Goal: Information Seeking & Learning: Learn about a topic

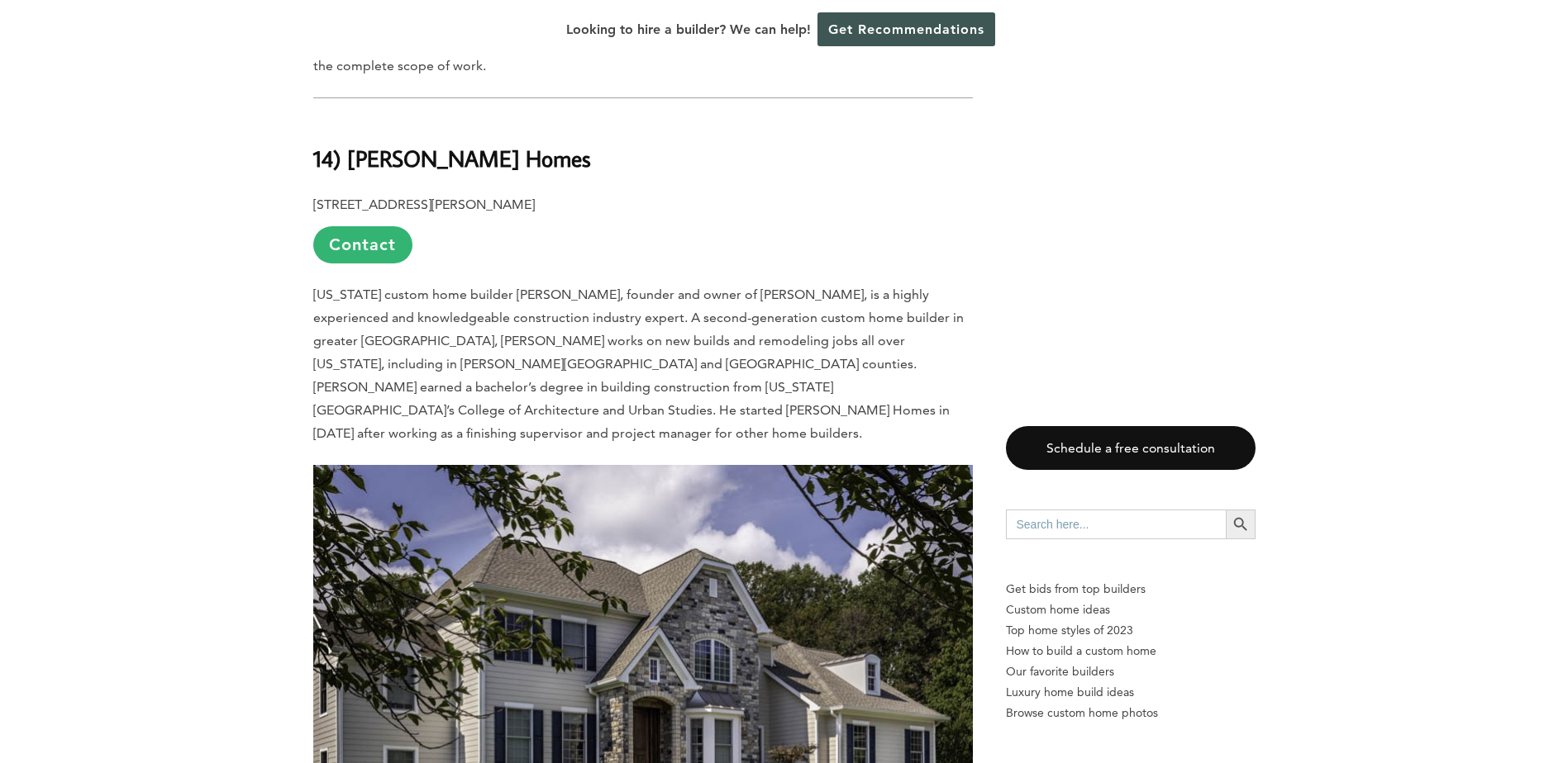
scroll to position [1322, 0]
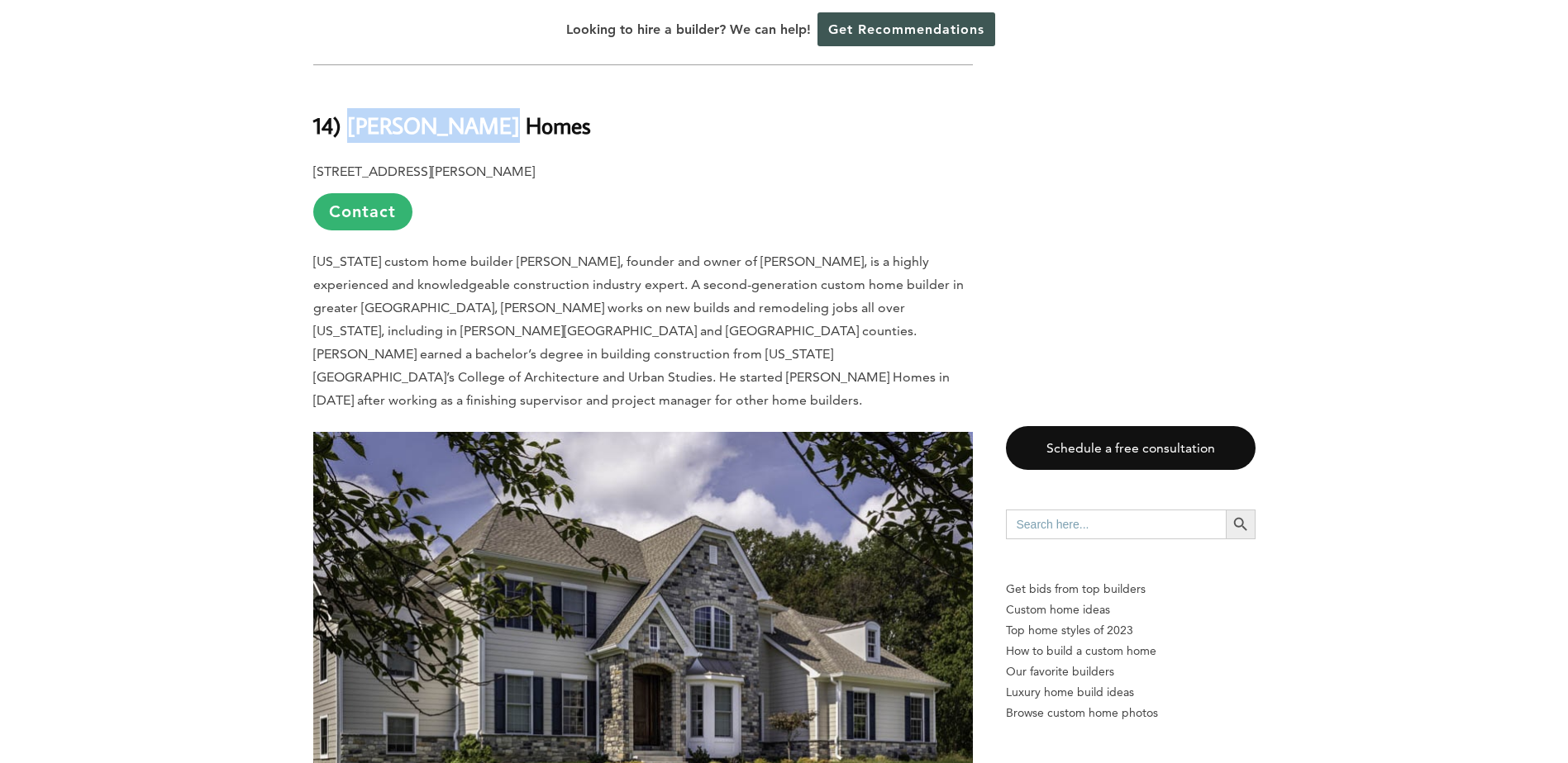
drag, startPoint x: 348, startPoint y: 99, endPoint x: 498, endPoint y: 95, distance: 150.1
click at [498, 95] on h2 "14) [PERSON_NAME] Homes" at bounding box center [642, 113] width 659 height 57
drag, startPoint x: 498, startPoint y: 95, endPoint x: 463, endPoint y: 104, distance: 36.1
copy b "Raphael Homes"
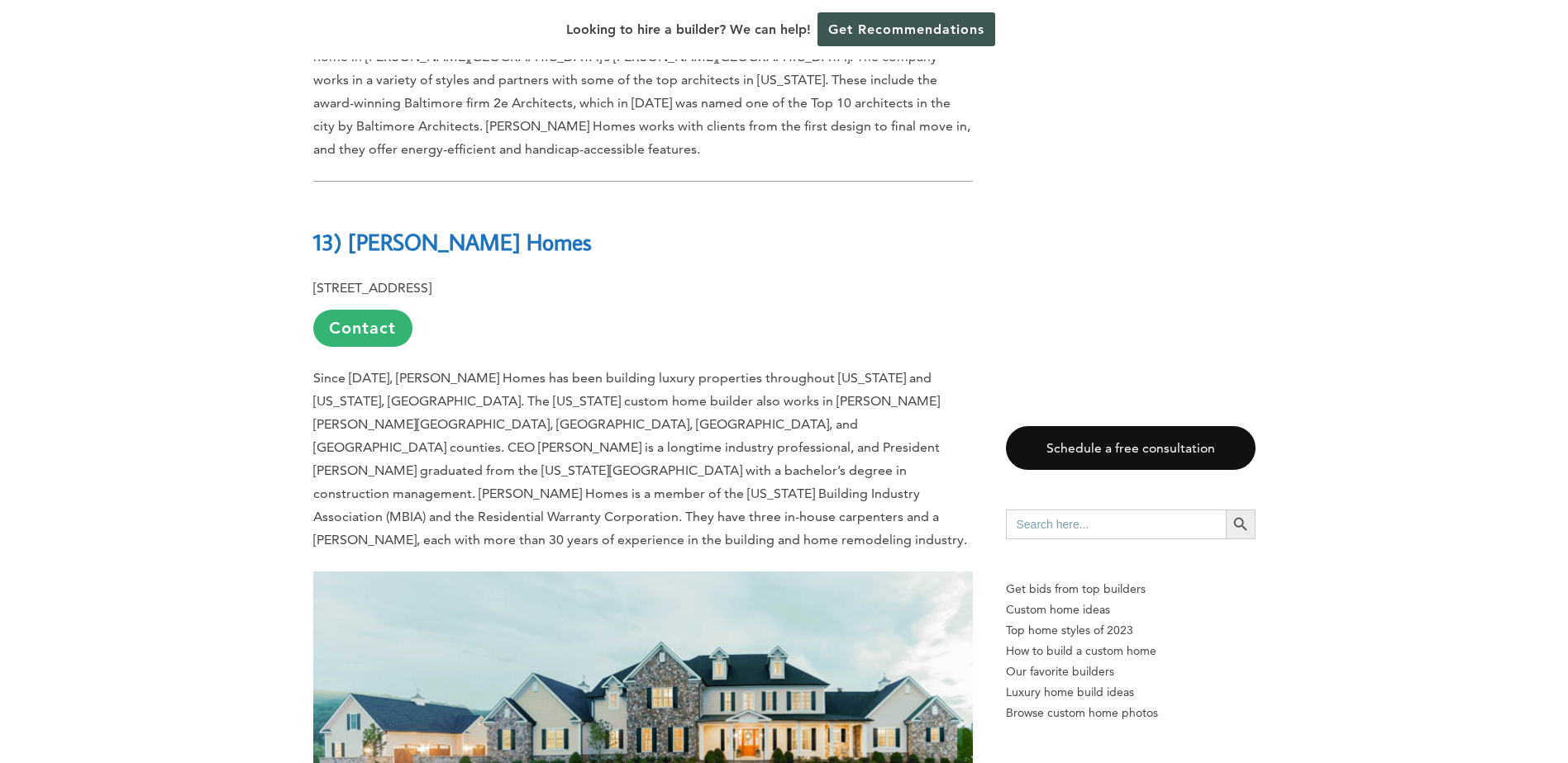
scroll to position [2230, 0]
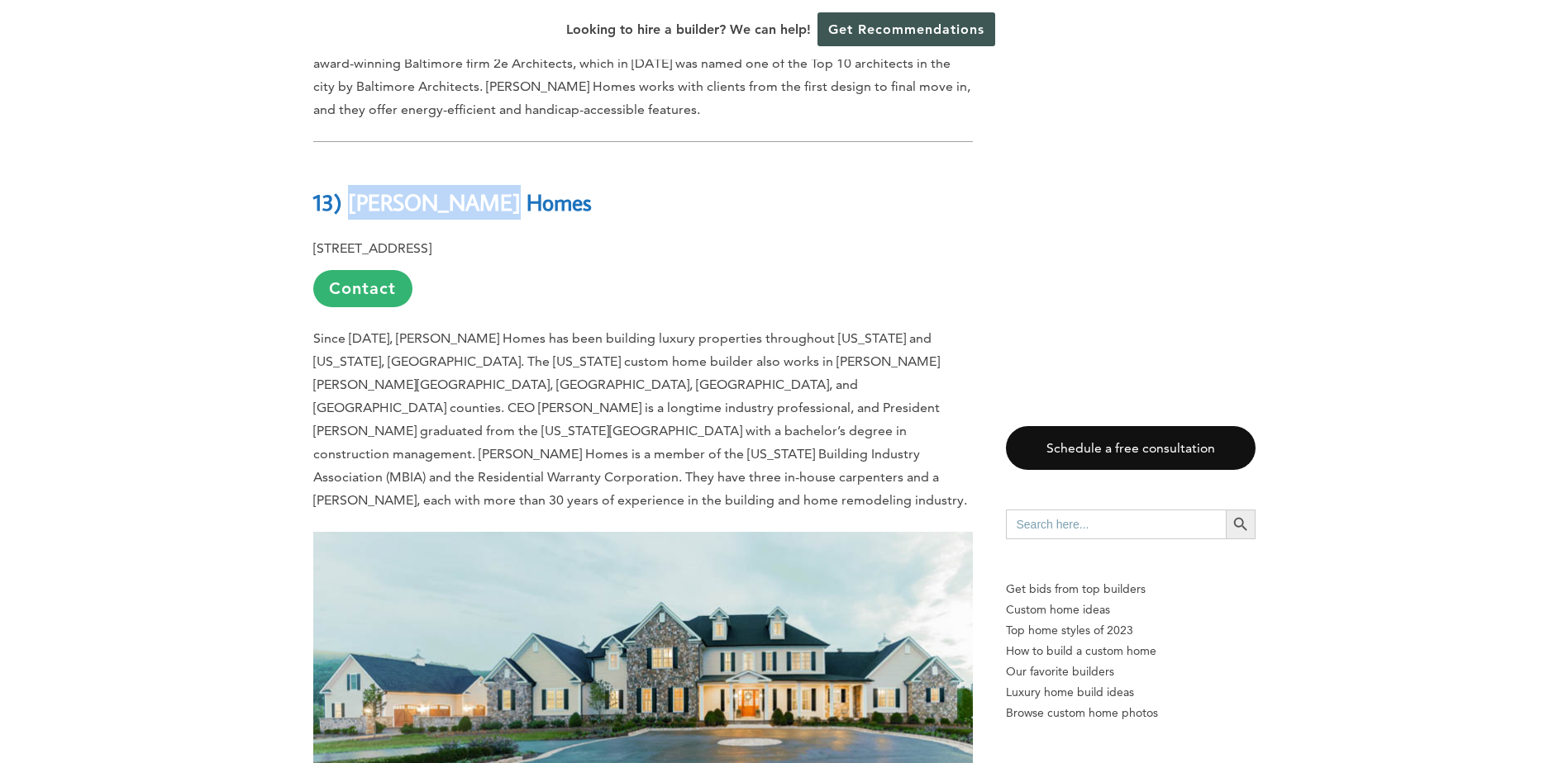
drag, startPoint x: 353, startPoint y: 135, endPoint x: 491, endPoint y: 134, distance: 138.0
click at [491, 162] on h2 "13) [PERSON_NAME] Homes" at bounding box center [642, 191] width 659 height 57
copy b "[PERSON_NAME] Homes"
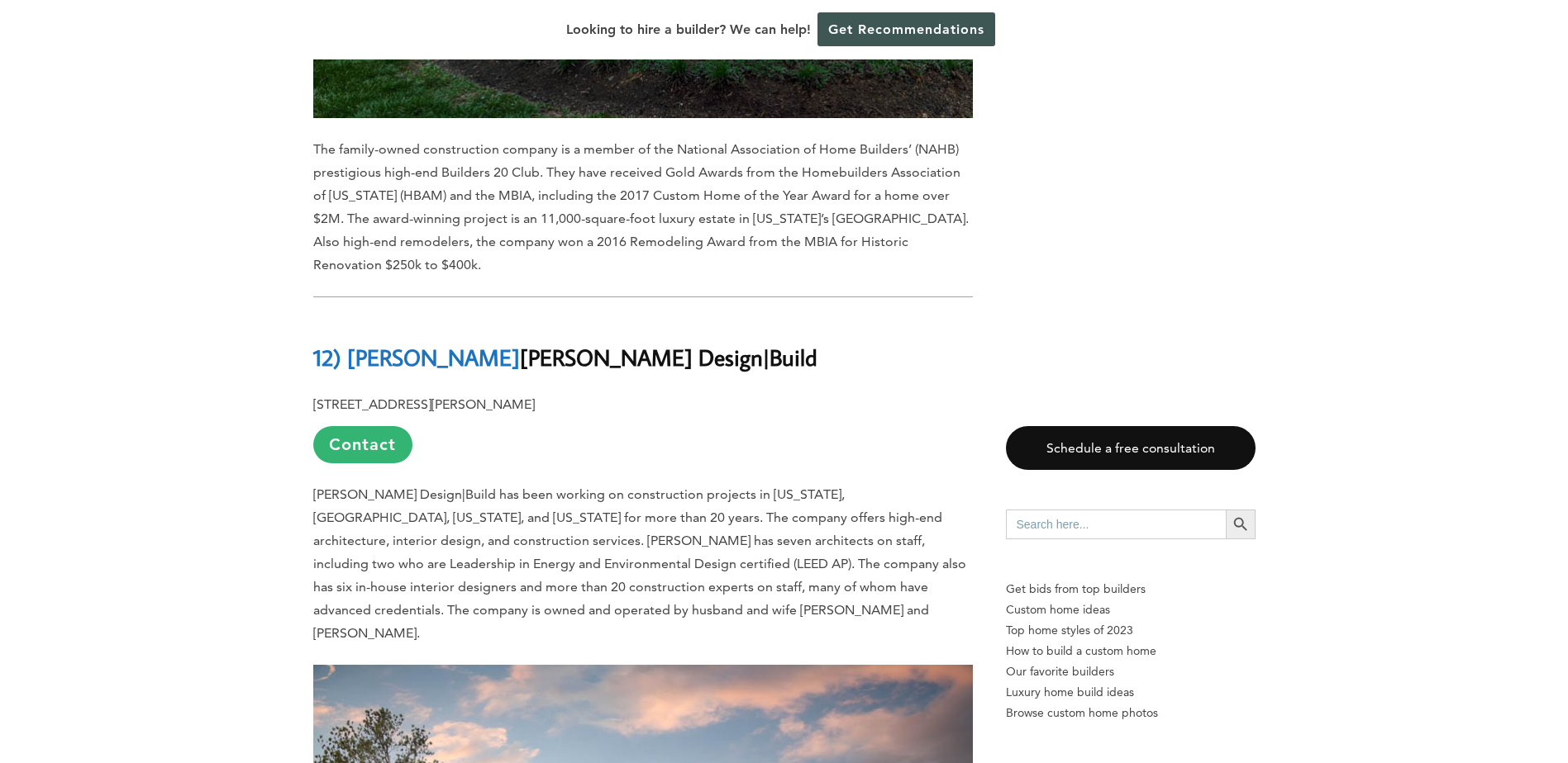
scroll to position [3056, 0]
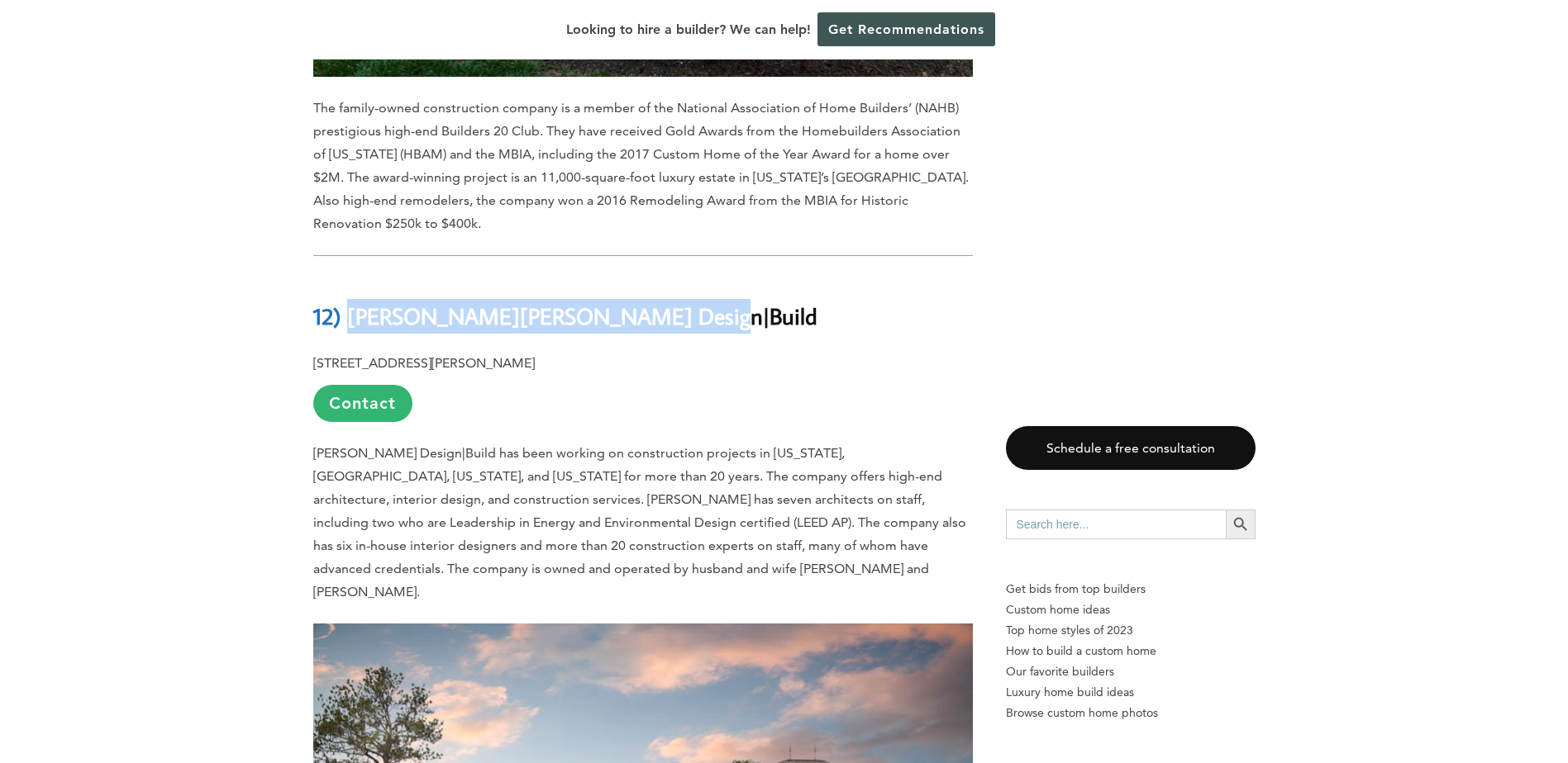
drag, startPoint x: 349, startPoint y: 221, endPoint x: 648, endPoint y: 225, distance: 299.0
click at [648, 276] on h2 "12) [PERSON_NAME] Design|Build" at bounding box center [642, 304] width 659 height 57
drag, startPoint x: 648, startPoint y: 225, endPoint x: 616, endPoint y: 231, distance: 32.6
copy h2 "[PERSON_NAME] Design|Build"
